Goal: Information Seeking & Learning: Learn about a topic

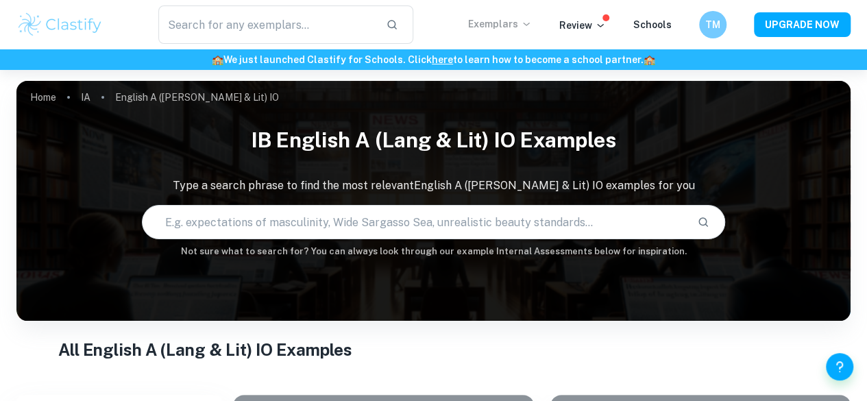
click at [521, 25] on p "Exemplars" at bounding box center [500, 23] width 64 height 15
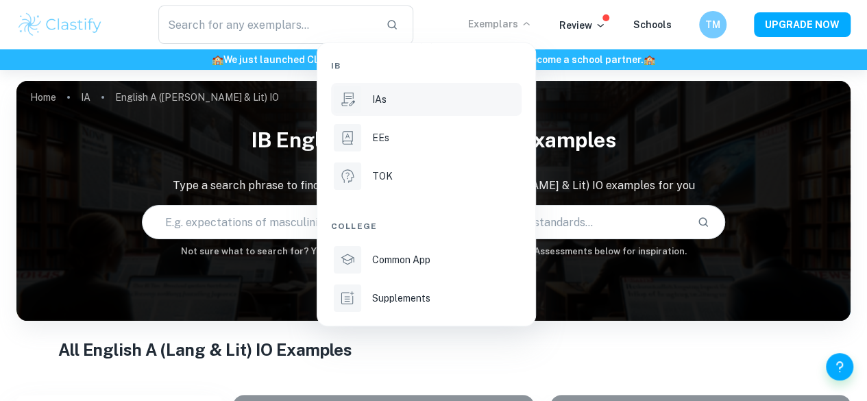
click at [432, 105] on div "IAs" at bounding box center [445, 99] width 147 height 15
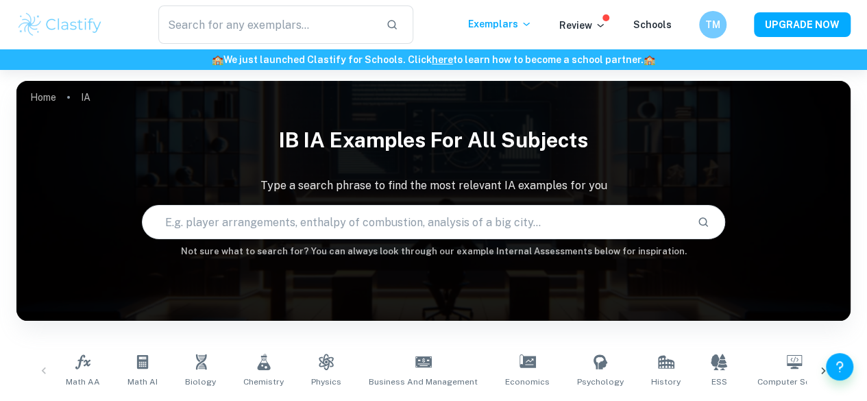
scroll to position [170, 0]
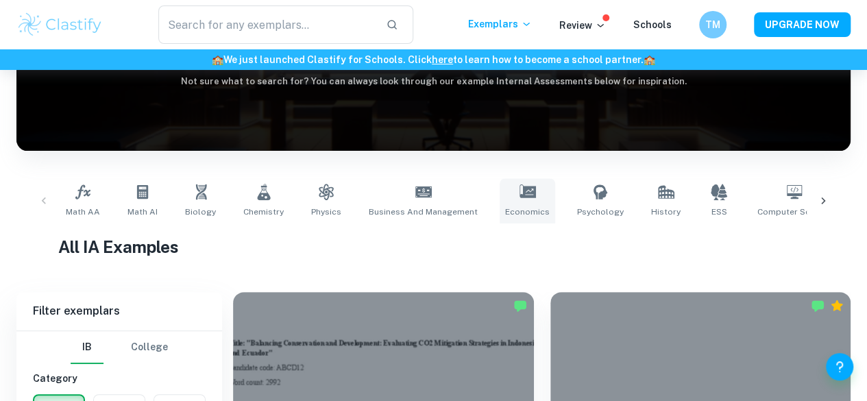
click at [511, 182] on link "Economics" at bounding box center [526, 200] width 55 height 45
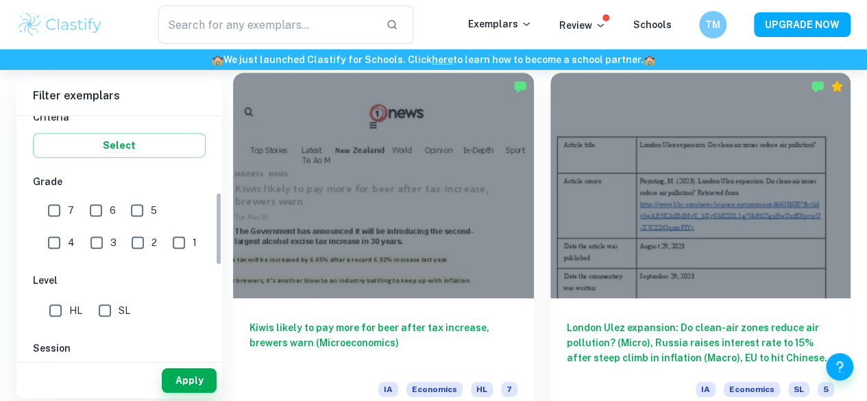
scroll to position [250, 0]
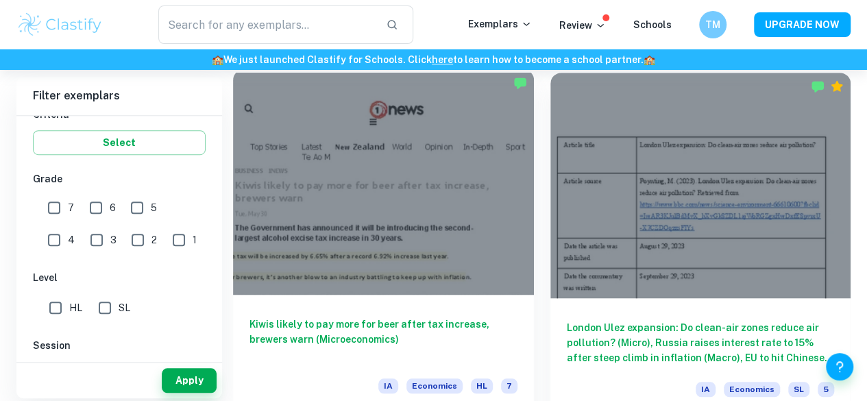
click at [332, 316] on h6 "Kiwis likely to pay more for beer after tax increase, brewers warn (Microeconom…" at bounding box center [383, 338] width 268 height 45
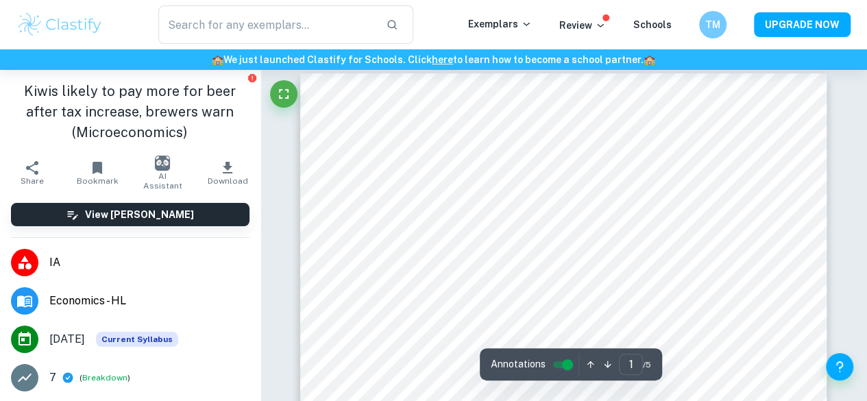
scroll to position [11, 0]
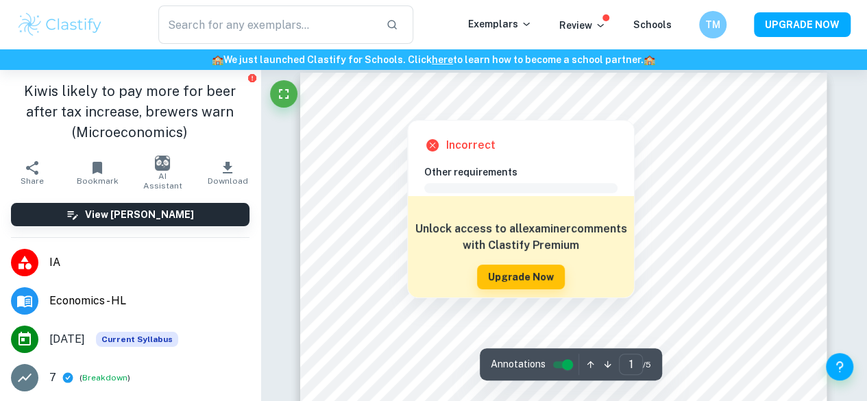
click at [406, 108] on div at bounding box center [406, 106] width 19 height 21
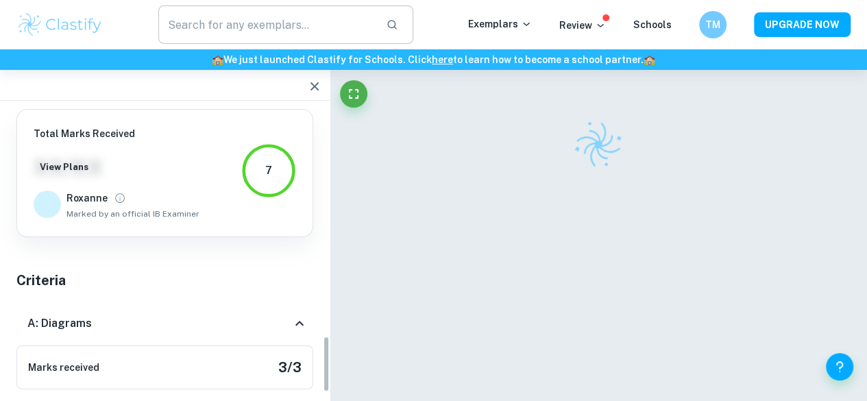
scroll to position [1602, 0]
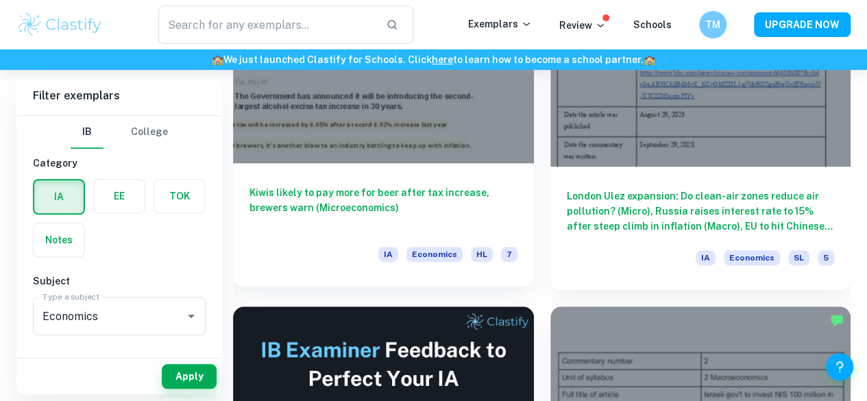
scroll to position [634, 0]
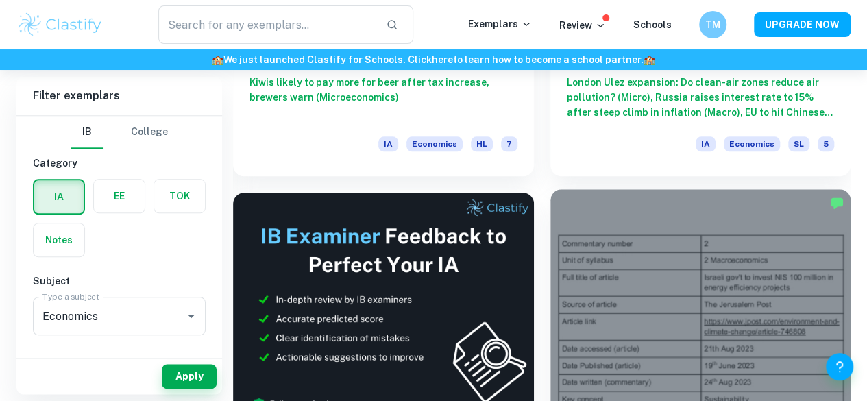
click at [550, 235] on div at bounding box center [700, 301] width 301 height 225
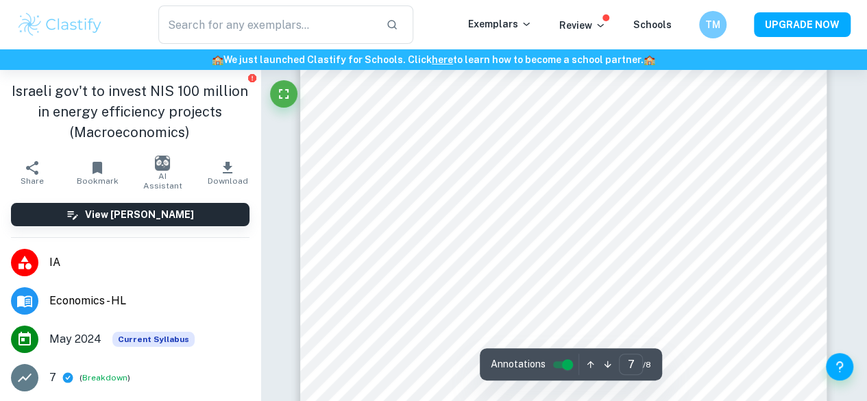
scroll to position [4703, 0]
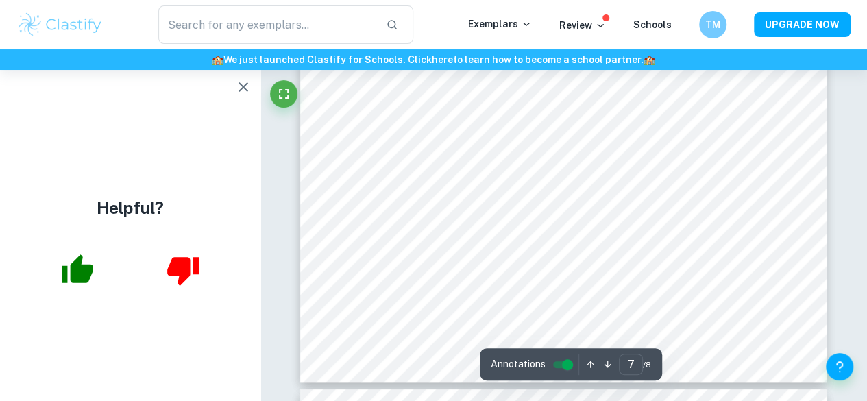
type input "8"
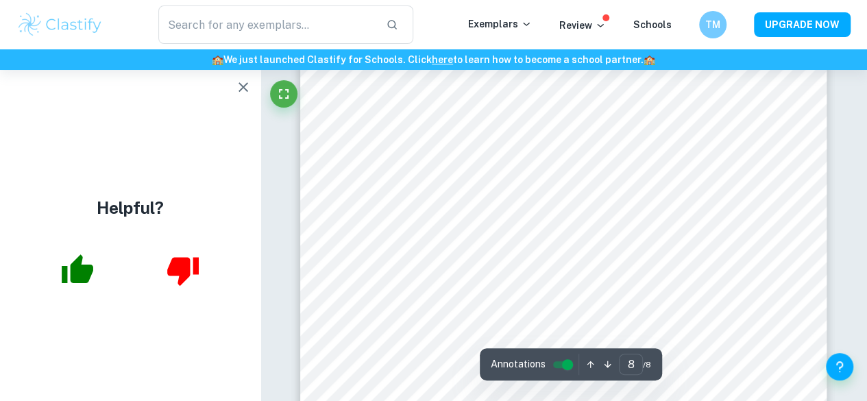
scroll to position [5508, 0]
